Goal: Find specific page/section

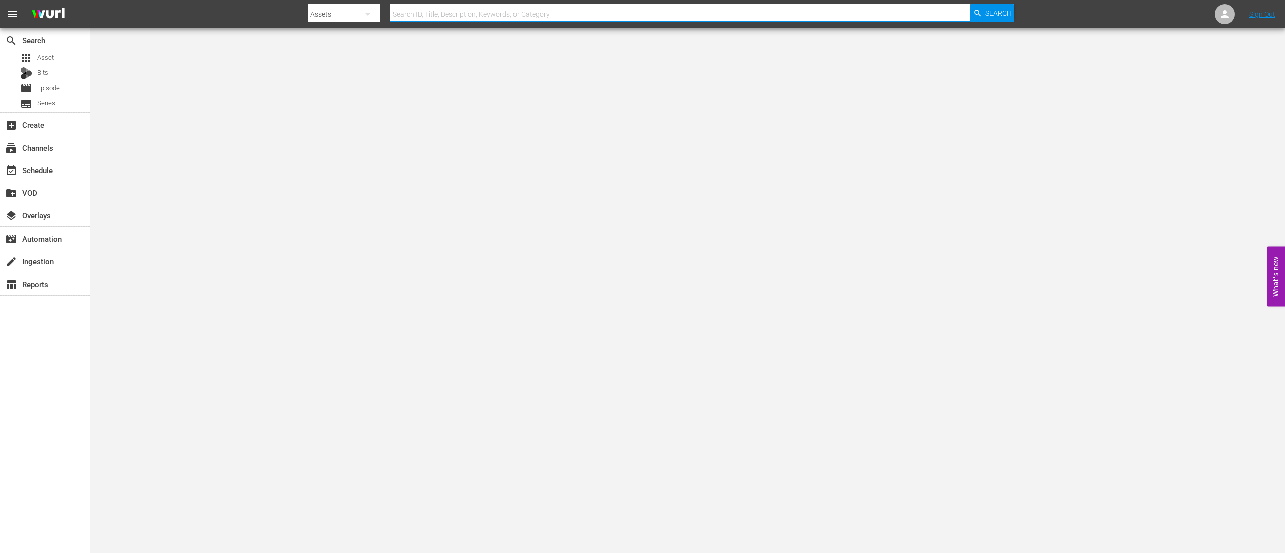
click at [536, 18] on input "text" at bounding box center [680, 14] width 580 height 24
type input "fptr01"
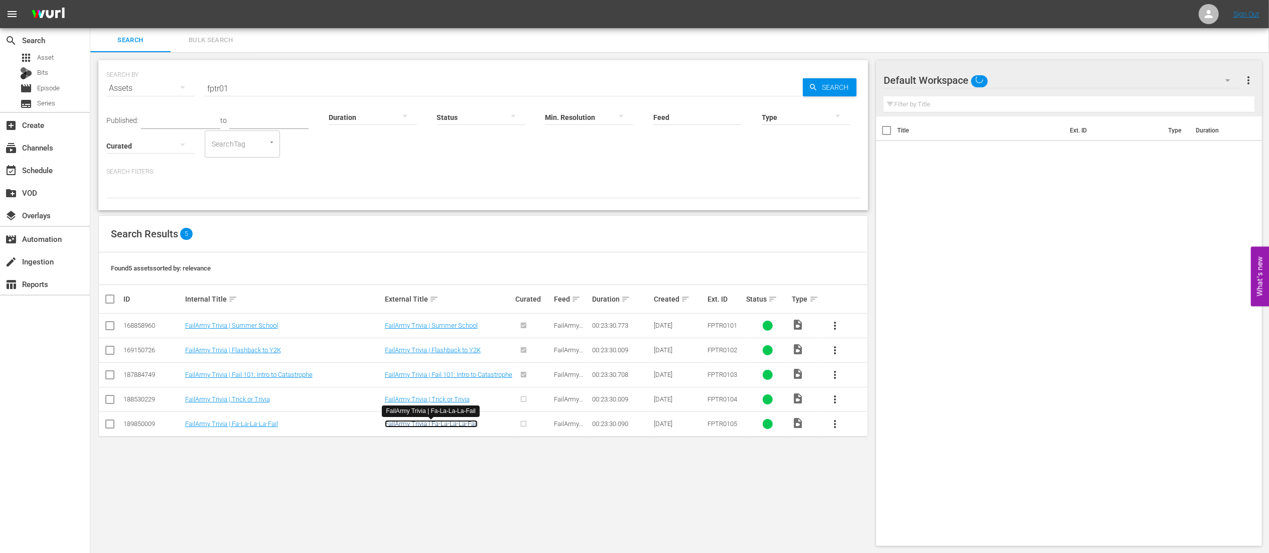
click at [424, 425] on link "FailArmy Trivia | Fa-La-La-La-Fail" at bounding box center [431, 424] width 93 height 8
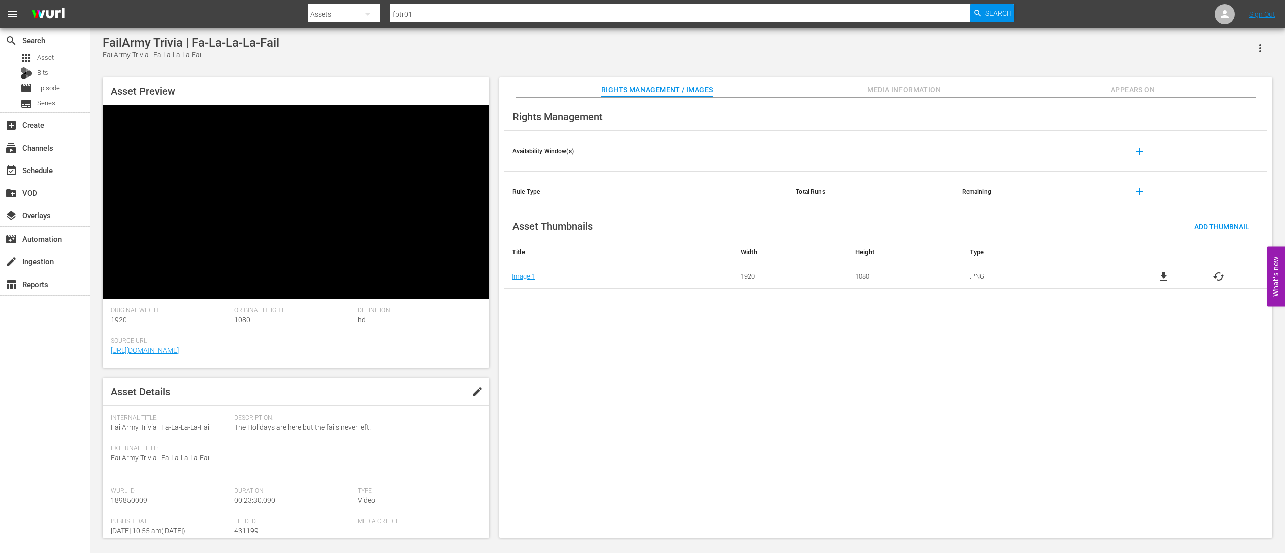
click at [880, 96] on button "Media Information" at bounding box center [903, 87] width 75 height 20
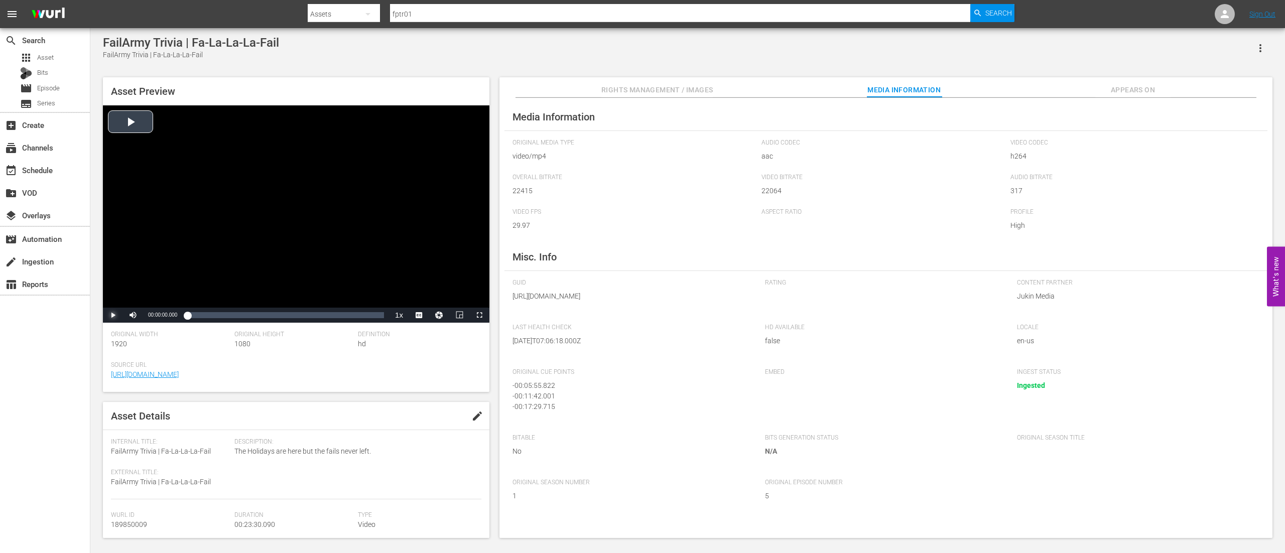
click at [113, 315] on span "Video Player" at bounding box center [113, 315] width 0 height 0
click at [214, 317] on div "Loaded : 1.26% 00:03:11.137 00:00:01.009" at bounding box center [285, 315] width 197 height 10
click at [369, 313] on div "Loaded : 16.17% 00:21:45.772 00:03:14.173" at bounding box center [285, 315] width 197 height 10
click at [197, 315] on div "Loaded : 93.28% 00:00:32.374 00:21:48.085" at bounding box center [285, 315] width 197 height 10
